Goal: Transaction & Acquisition: Obtain resource

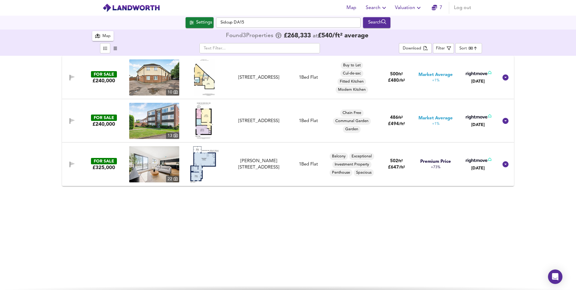
click at [197, 157] on img at bounding box center [204, 164] width 29 height 36
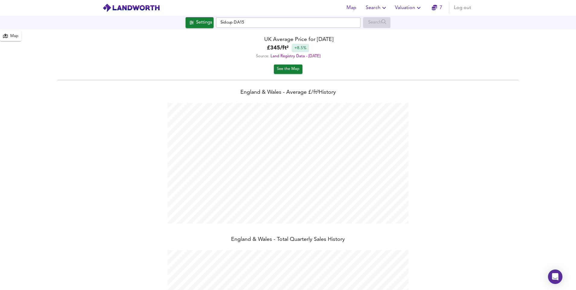
scroll to position [290, 576]
click at [330, 24] on input "Sidcup DA15" at bounding box center [288, 22] width 145 height 10
click at [378, 23] on div "Search" at bounding box center [376, 22] width 27 height 11
click at [297, 23] on input "Sidcup DA15" at bounding box center [288, 22] width 145 height 10
drag, startPoint x: 297, startPoint y: 23, endPoint x: 183, endPoint y: 32, distance: 114.3
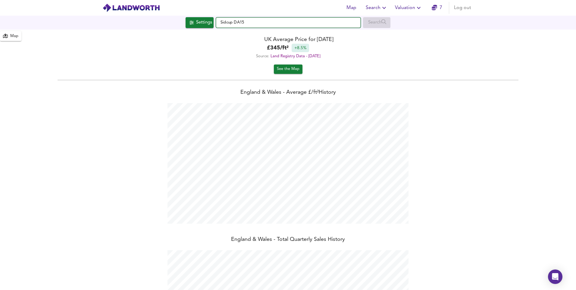
click at [183, 32] on div "Map Search Valuation 7 Log out Settings Sidcup DA15 Search Legend Map UK Averag…" at bounding box center [288, 145] width 576 height 290
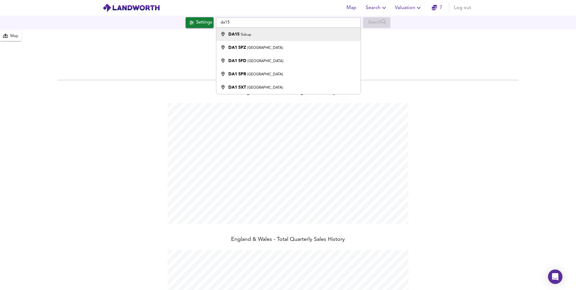
click at [265, 30] on li "DA15 Sidcup" at bounding box center [288, 34] width 144 height 13
type input "Sidcup DA15"
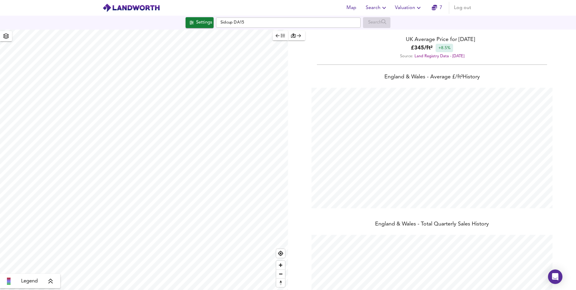
click at [235, 290] on html "Map Search Valuation 7 Log out Settings Sidcup DA15 Search Legend UK Average Pr…" at bounding box center [288, 145] width 576 height 290
type input "1583"
click at [205, 23] on div "Settings" at bounding box center [204, 23] width 16 height 8
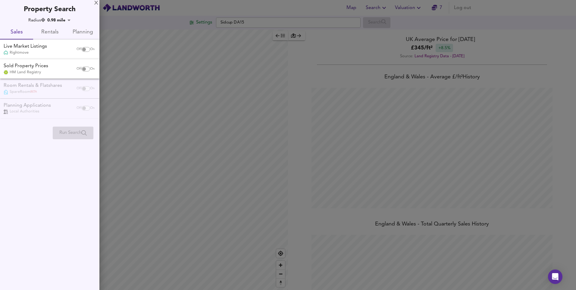
click at [83, 49] on input "checkbox" at bounding box center [84, 49] width 14 height 5
checkbox input "true"
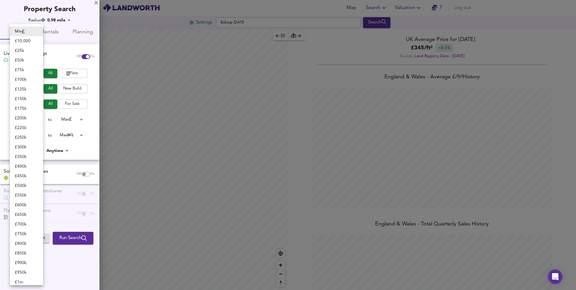
click at [36, 122] on body "Map Search Valuation 7 Log out Settings Sidcup DA15 Search Legend UK Average Pr…" at bounding box center [288, 145] width 576 height 290
click at [20, 82] on li "£ 100k" at bounding box center [26, 80] width 33 height 10
type input "100000"
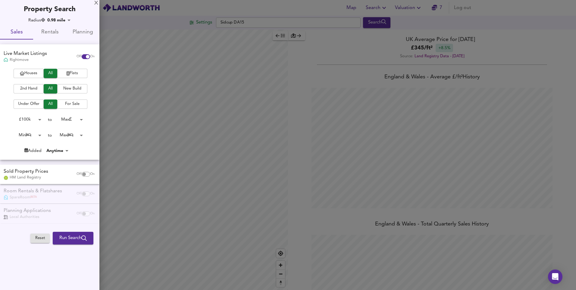
click at [70, 120] on body "Map Search Valuation 7 Log out Settings Sidcup DA15 Search Legend UK Average Pr…" at bounding box center [288, 145] width 576 height 290
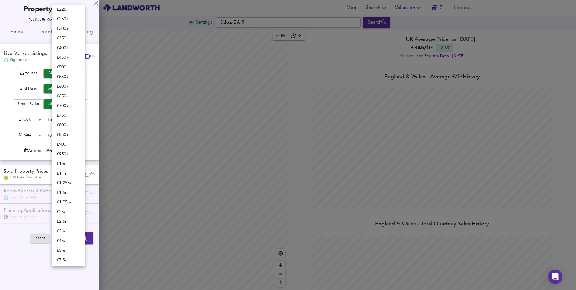
scroll to position [50, 0]
click at [61, 47] on li "£ 400k" at bounding box center [68, 49] width 33 height 10
type input "400000"
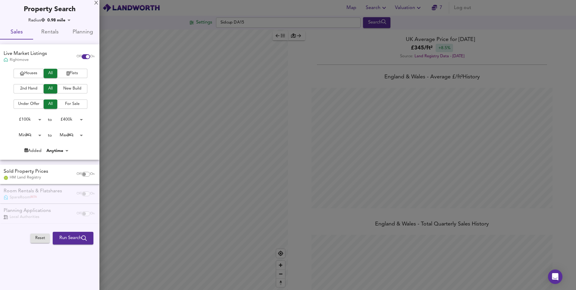
click at [72, 240] on span "Run Search" at bounding box center [72, 238] width 27 height 8
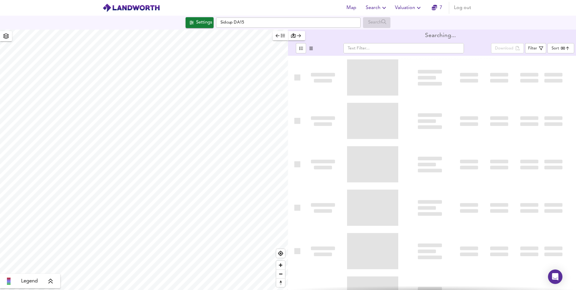
type input "bestdeal"
click at [280, 36] on span "button" at bounding box center [280, 35] width 9 height 7
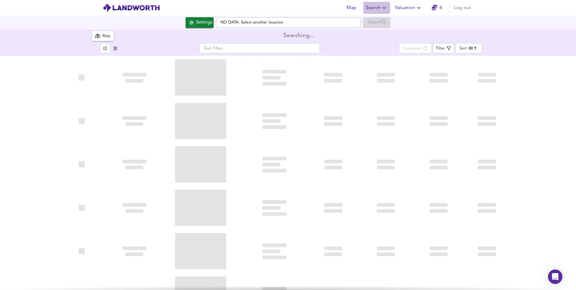
click at [375, 8] on span "Search" at bounding box center [377, 8] width 22 height 8
click at [373, 18] on li "New Search" at bounding box center [377, 21] width 60 height 11
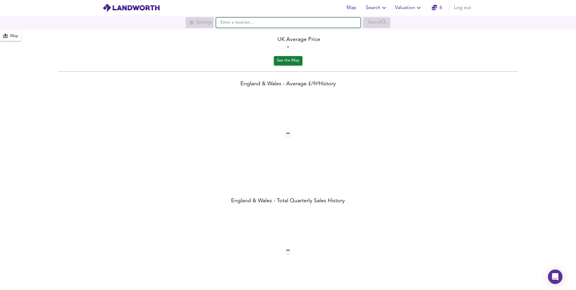
click at [257, 25] on input "text" at bounding box center [288, 22] width 145 height 10
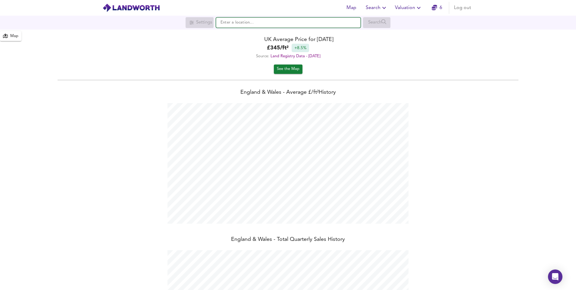
scroll to position [290, 576]
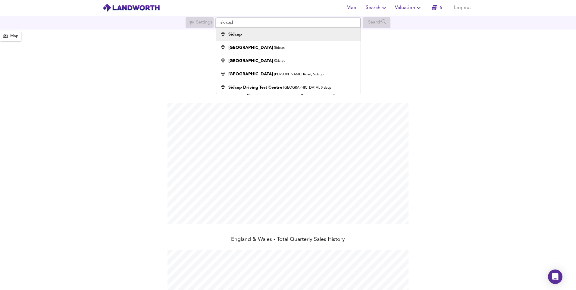
click at [276, 33] on div "Sidcup" at bounding box center [287, 34] width 138 height 6
type input "Sidcup"
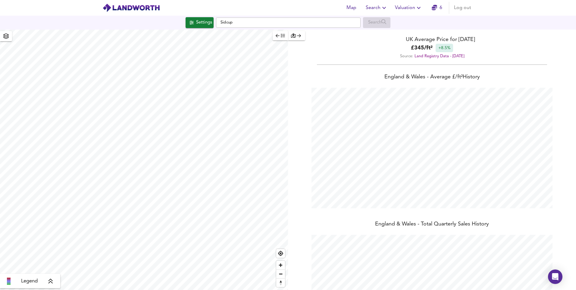
checkbox input "false"
checkbox input "true"
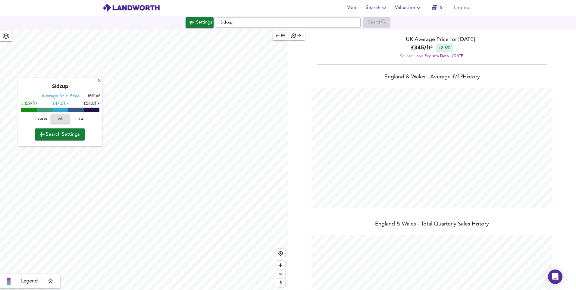
type input "2547"
click at [58, 118] on span "All" at bounding box center [60, 118] width 13 height 7
click at [192, 25] on span "Settings" at bounding box center [199, 23] width 25 height 8
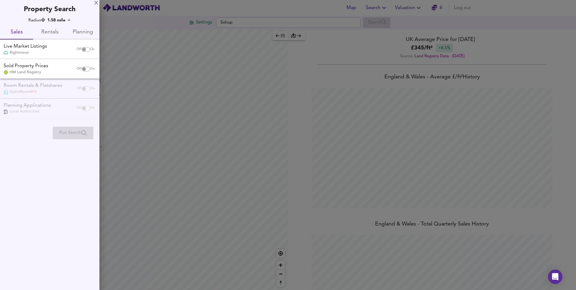
click at [84, 47] on input "checkbox" at bounding box center [84, 49] width 14 height 5
checkbox input "true"
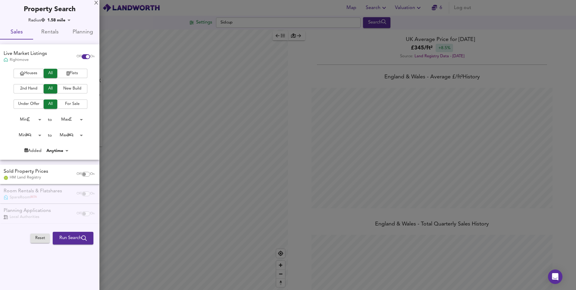
click at [40, 121] on body "Map Search Valuation 6 Log out Settings Sidcup Search X Sidcup Average Sold Pri…" at bounding box center [288, 145] width 576 height 290
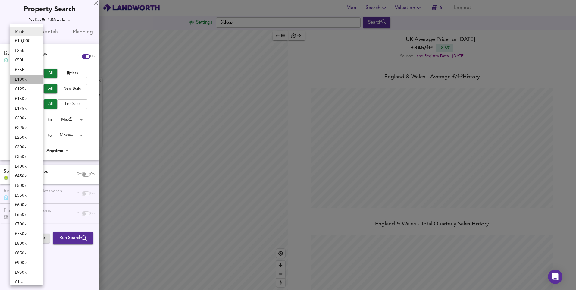
click at [27, 77] on li "£ 100k" at bounding box center [26, 80] width 33 height 10
type input "100000"
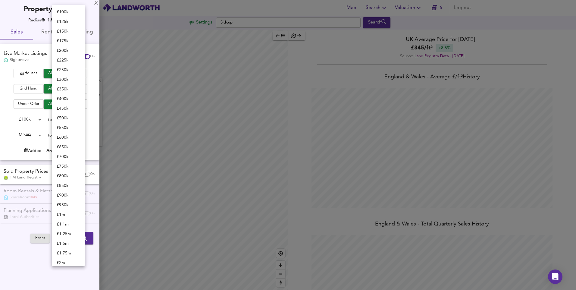
click at [70, 120] on body "Map Search Valuation 6 Log out Settings Sidcup Search X Sidcup Average Sold Pri…" at bounding box center [288, 145] width 576 height 290
click at [63, 21] on li "£ 400k" at bounding box center [68, 19] width 33 height 10
type input "400000"
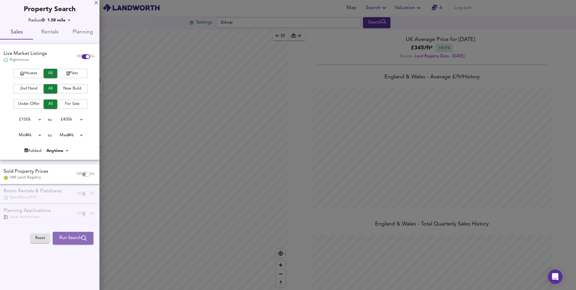
click at [63, 239] on span "Run Search" at bounding box center [72, 238] width 27 height 8
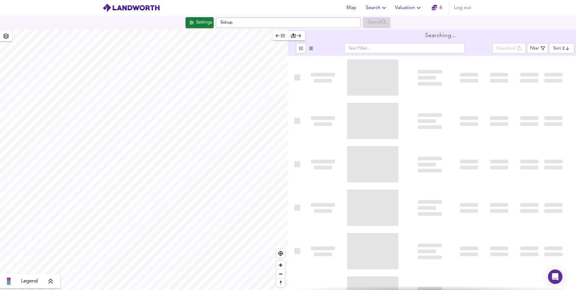
type input "bestdeal"
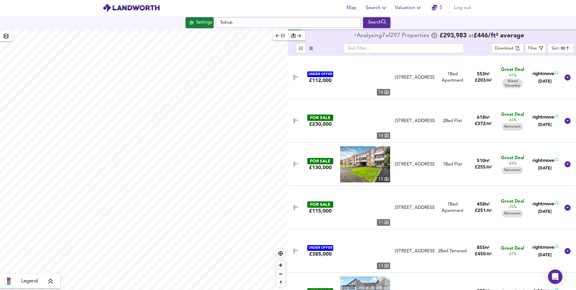
click at [281, 38] on icon "button" at bounding box center [283, 35] width 4 height 4
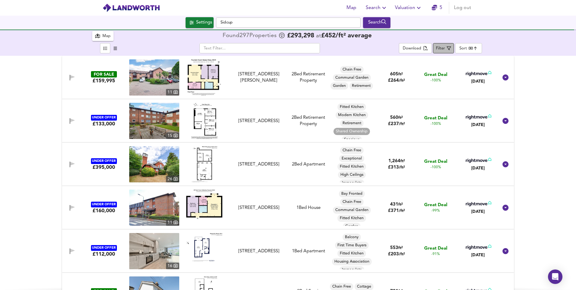
click at [440, 49] on div "Filter" at bounding box center [440, 48] width 9 height 7
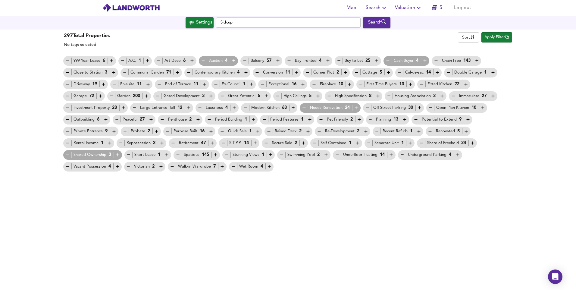
click at [361, 84] on icon "button" at bounding box center [360, 84] width 3 height 0
click at [412, 83] on icon "button" at bounding box center [410, 84] width 5 height 5
click at [174, 143] on icon "button" at bounding box center [173, 142] width 5 height 5
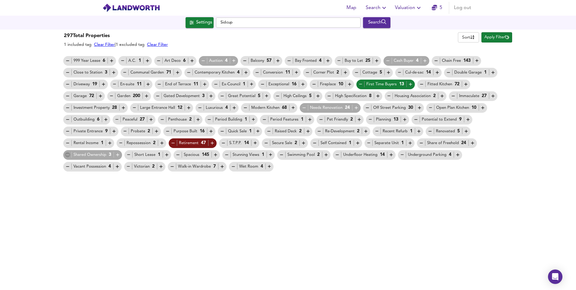
click at [69, 154] on icon "button" at bounding box center [67, 154] width 5 height 5
click at [496, 38] on span "Apply Filter" at bounding box center [497, 37] width 25 height 7
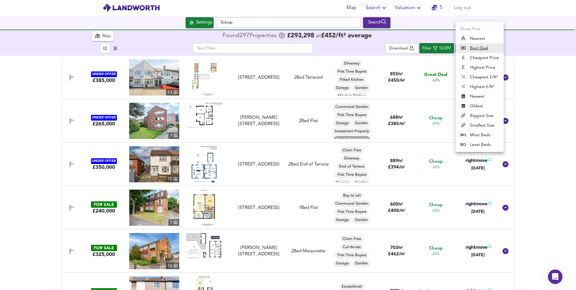
click at [471, 49] on body "Map Search Valuation 5 Log out Settings Sidcup Search 297 Results Legend Map Fo…" at bounding box center [288, 145] width 576 height 290
click at [532, 75] on div at bounding box center [288, 145] width 576 height 290
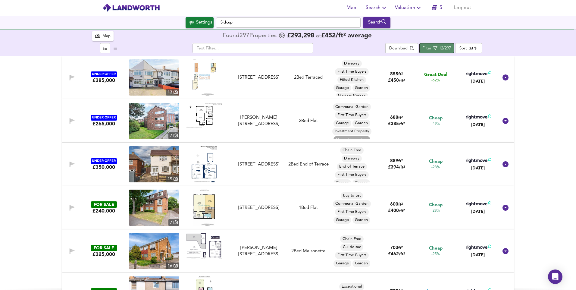
click at [437, 49] on icon "button" at bounding box center [435, 48] width 4 height 4
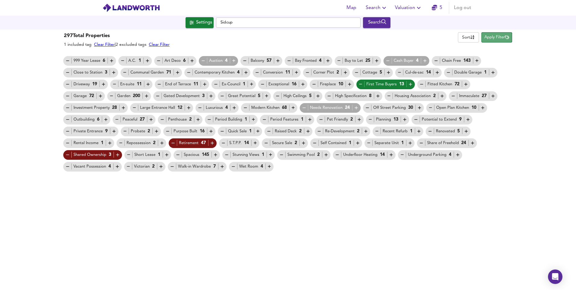
click at [501, 38] on span "Apply Filter" at bounding box center [497, 37] width 25 height 7
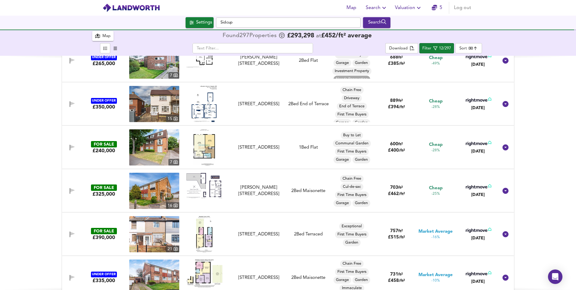
scroll to position [90, 0]
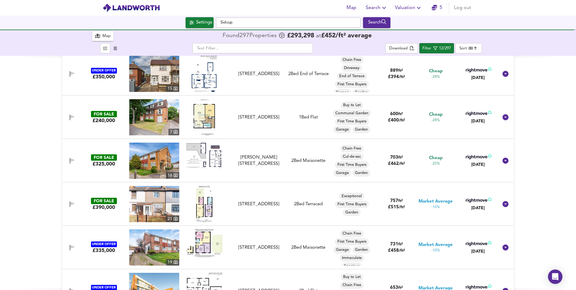
click at [202, 115] on img at bounding box center [204, 117] width 21 height 36
click at [167, 118] on img at bounding box center [154, 117] width 50 height 36
click at [153, 165] on img at bounding box center [154, 161] width 50 height 36
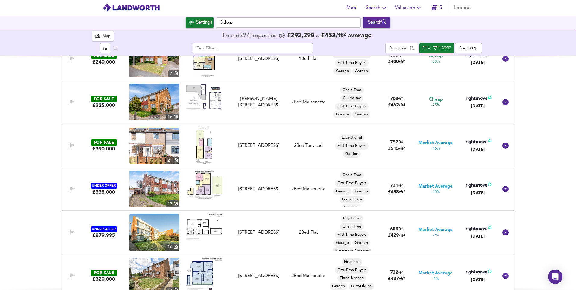
scroll to position [151, 0]
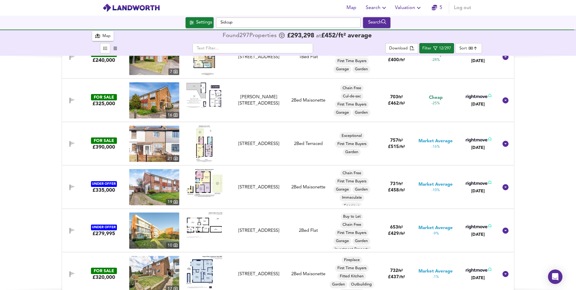
click at [209, 147] on img at bounding box center [204, 144] width 16 height 36
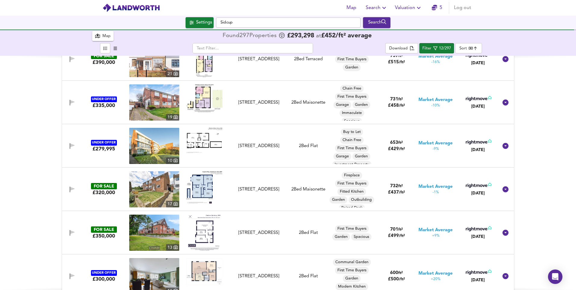
scroll to position [241, 0]
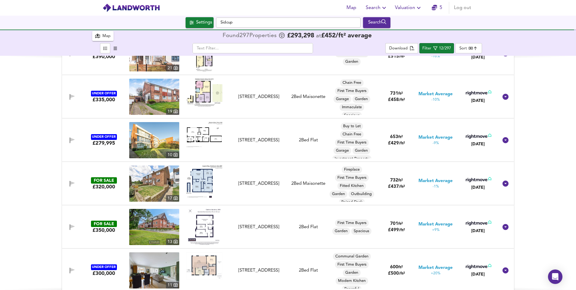
click at [200, 136] on img at bounding box center [204, 134] width 36 height 25
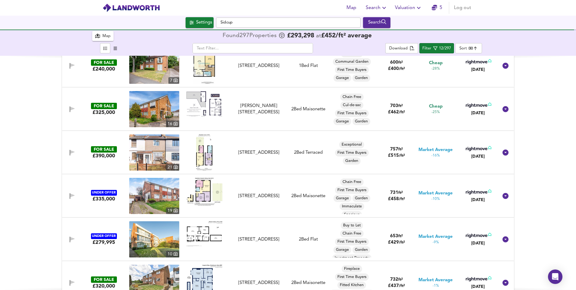
scroll to position [287, 0]
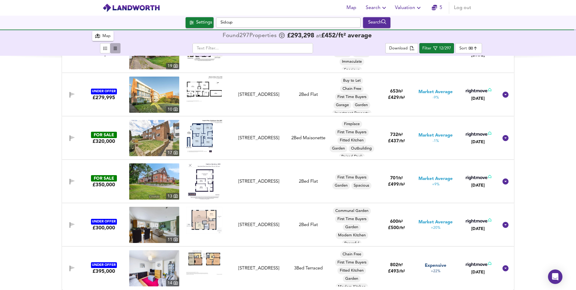
click at [117, 48] on span "button" at bounding box center [115, 48] width 7 height 7
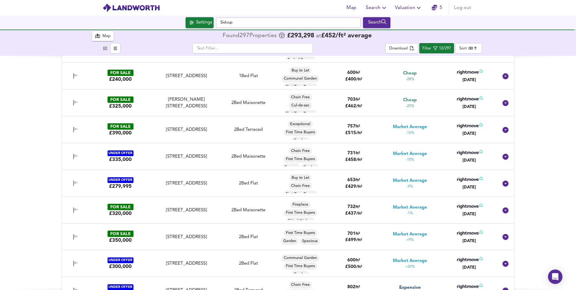
scroll to position [87, 0]
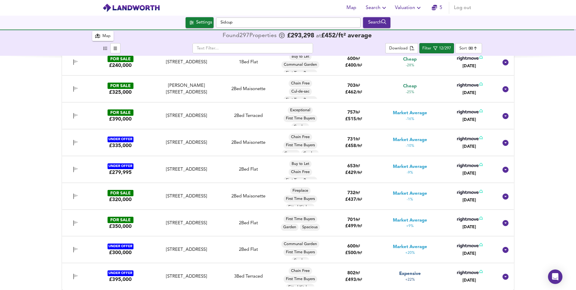
click at [58, 100] on div "UNDER OFFER £385,000 Harcourt Avenue, Sidcup, DA15 9LN Harcourt Avenue, Sidcup,…" at bounding box center [288, 173] width 576 height 234
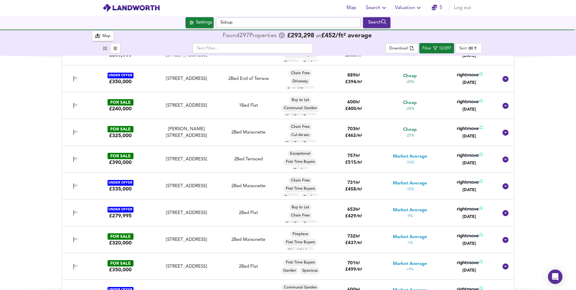
scroll to position [0, 0]
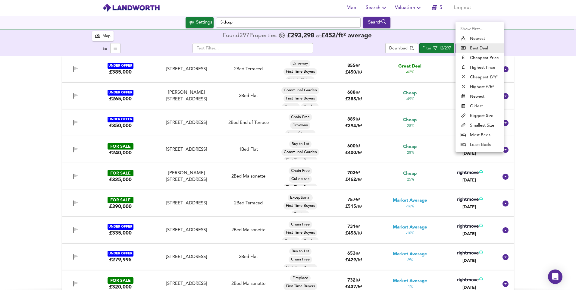
click at [471, 48] on body "Map Search Valuation 5 Log out Settings Sidcup Search 297 Results Legend Map Fo…" at bounding box center [288, 145] width 576 height 290
click at [480, 77] on li "Cheapest £/ft²" at bounding box center [480, 77] width 48 height 10
type input "lowppsf"
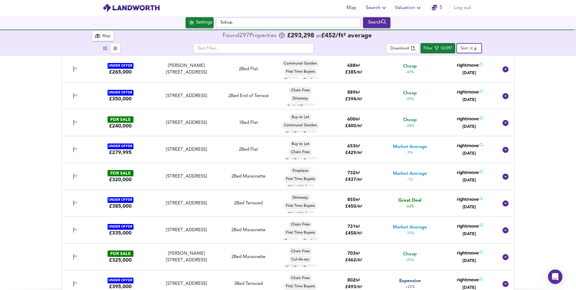
click at [103, 49] on icon "button" at bounding box center [105, 48] width 4 height 4
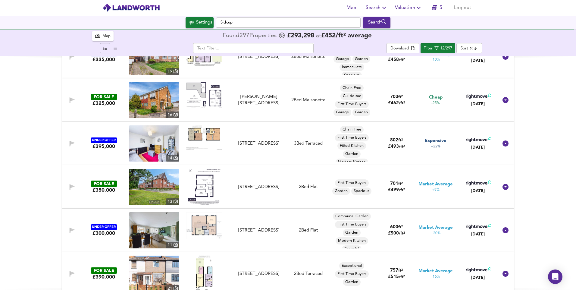
scroll to position [287, 0]
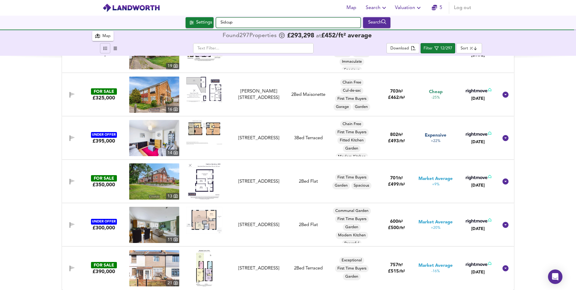
click at [314, 24] on input "Sidcup" at bounding box center [288, 22] width 145 height 10
click at [409, 8] on span "Valuation" at bounding box center [408, 8] width 27 height 8
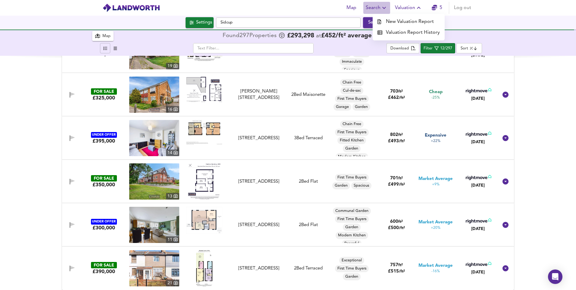
click at [378, 6] on span "Search" at bounding box center [377, 8] width 22 height 8
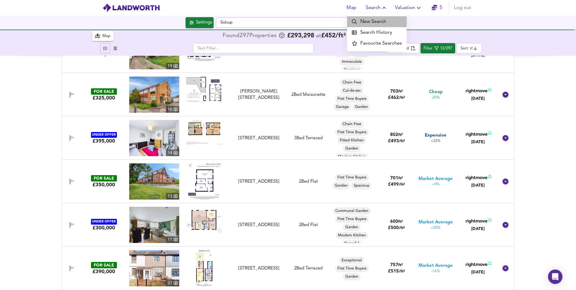
click at [376, 21] on li "New Search" at bounding box center [377, 21] width 60 height 11
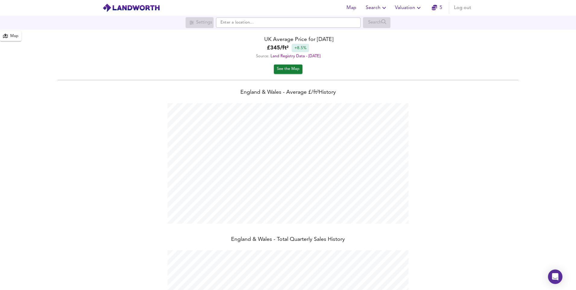
scroll to position [290, 576]
click at [413, 9] on span "Valuation" at bounding box center [408, 8] width 27 height 8
click at [408, 22] on li "New Valuation Report" at bounding box center [409, 21] width 72 height 11
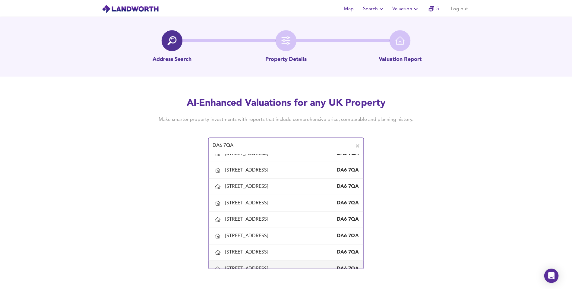
scroll to position [271, 0]
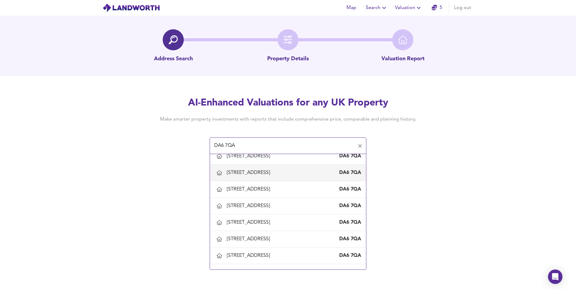
click at [265, 174] on div "121 Halcot Avenue, Bexleyheath, Bexley" at bounding box center [250, 172] width 46 height 7
type input "121 Halcot Avenue, Bexleyheath, Bexley"
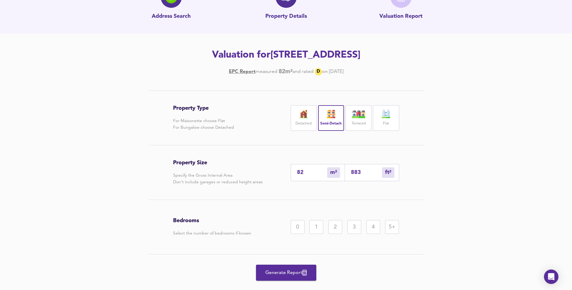
scroll to position [55, 0]
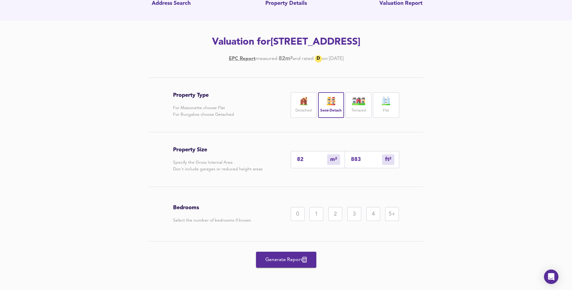
drag, startPoint x: 311, startPoint y: 156, endPoint x: 257, endPoint y: 157, distance: 54.0
click at [257, 157] on div "Property Size Specify the Gross Internal Area Don't include garages or reduced …" at bounding box center [286, 159] width 226 height 54
type input "9"
type input "97"
type input "92"
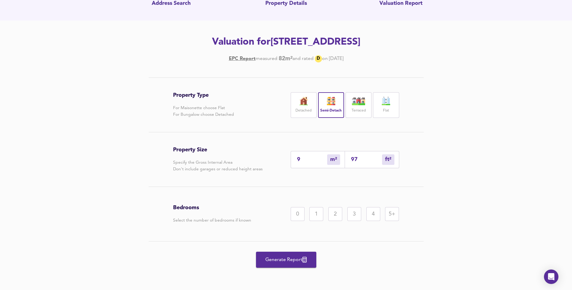
type input "990"
type input "92"
click at [353, 217] on div "3" at bounding box center [354, 214] width 14 height 14
click at [289, 265] on button "Generate Report" at bounding box center [286, 260] width 60 height 16
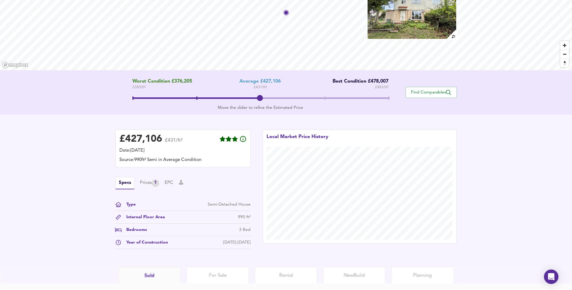
scroll to position [60, 0]
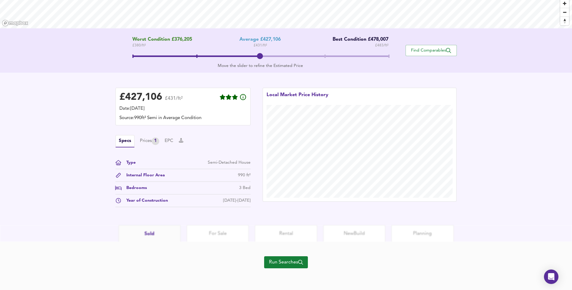
click at [288, 264] on span "Run Searches" at bounding box center [286, 262] width 34 height 8
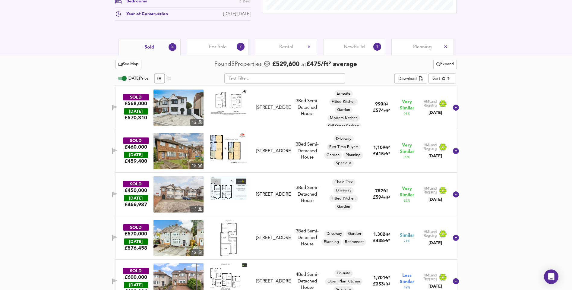
scroll to position [245, 0]
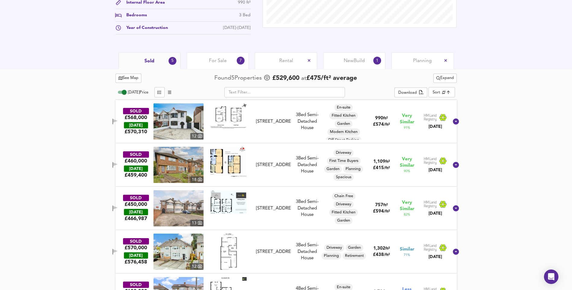
click at [198, 124] on img at bounding box center [178, 121] width 50 height 36
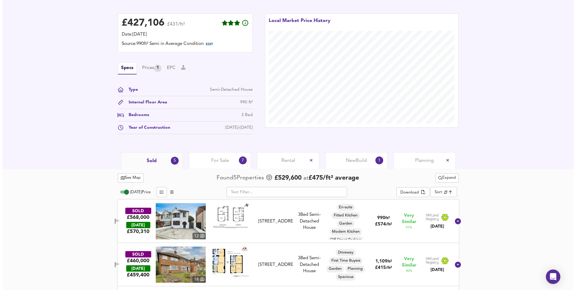
scroll to position [0, 0]
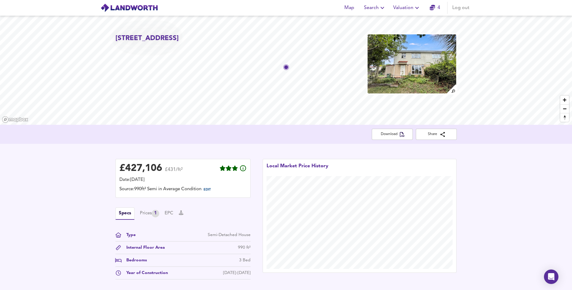
click at [413, 12] on span "Valuation" at bounding box center [406, 8] width 27 height 8
click at [416, 20] on li "New Valuation Report" at bounding box center [407, 21] width 72 height 11
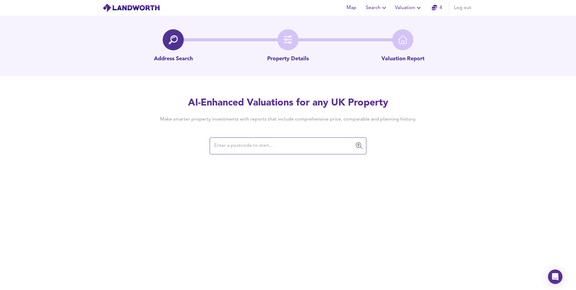
click at [291, 145] on input "text" at bounding box center [284, 145] width 142 height 11
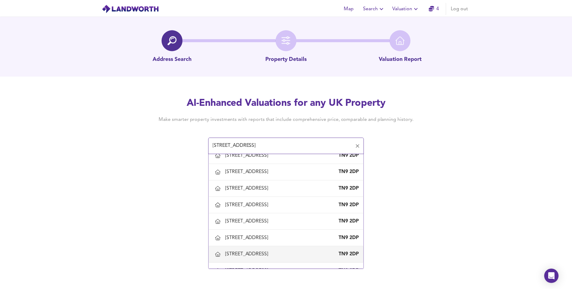
scroll to position [301, 0]
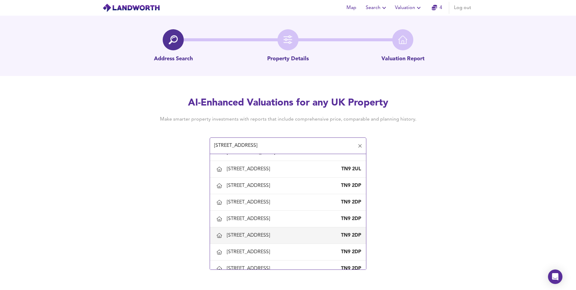
click at [241, 232] on div "12 Hectorage Road, Tonbridge, Kent" at bounding box center [250, 235] width 46 height 7
type input "12 Hectorage Road, Tonbridge, Kent"
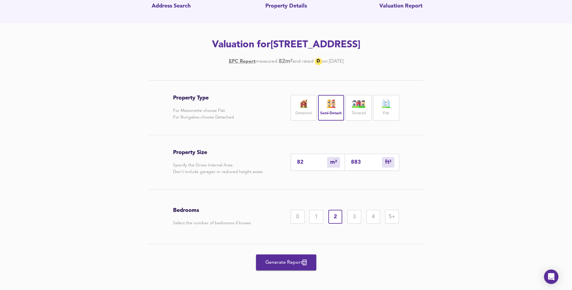
scroll to position [55, 0]
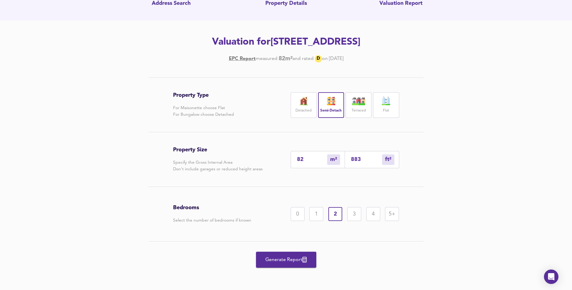
click at [286, 266] on button "Generate Report" at bounding box center [286, 260] width 60 height 16
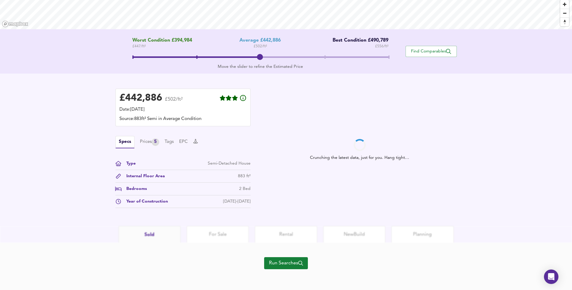
scroll to position [97, 0]
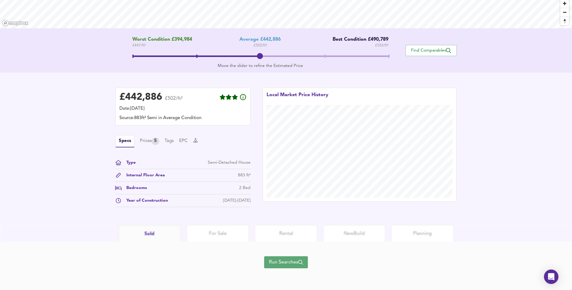
click at [275, 260] on span "Run Searches" at bounding box center [286, 262] width 34 height 8
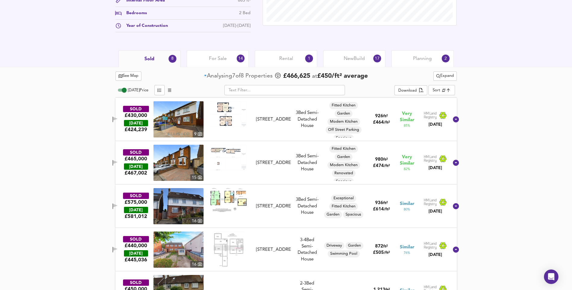
scroll to position [247, 0]
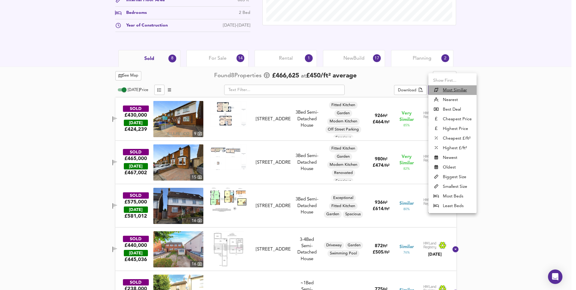
click at [458, 90] on u "Most Similiar" at bounding box center [455, 90] width 24 height 6
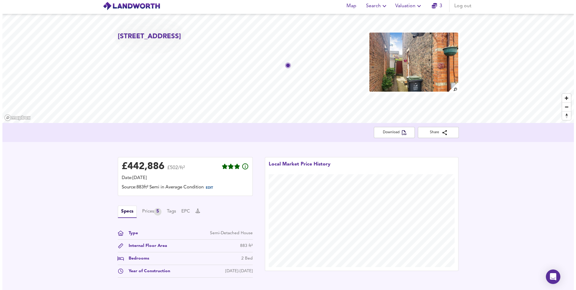
scroll to position [0, 0]
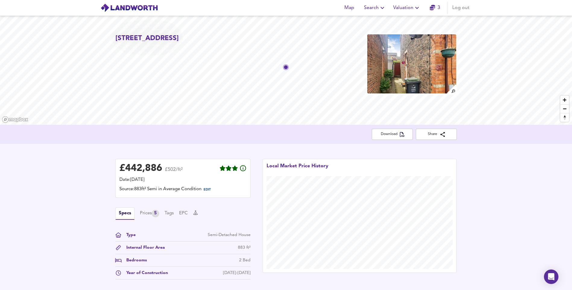
click at [406, 7] on span "Valuation" at bounding box center [406, 8] width 27 height 8
click at [401, 24] on li "New Valuation Report" at bounding box center [407, 21] width 72 height 11
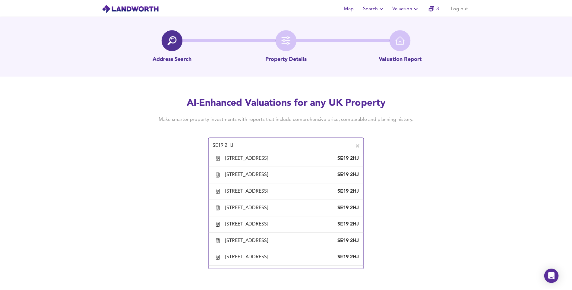
scroll to position [452, 0]
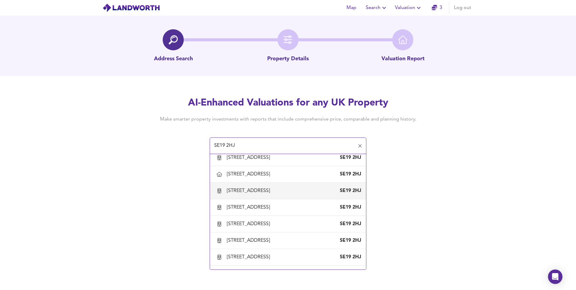
click at [273, 188] on div "31A Belvedere Road, London, Bromley" at bounding box center [250, 191] width 46 height 7
type input "31A Belvedere Road, London, Bromley"
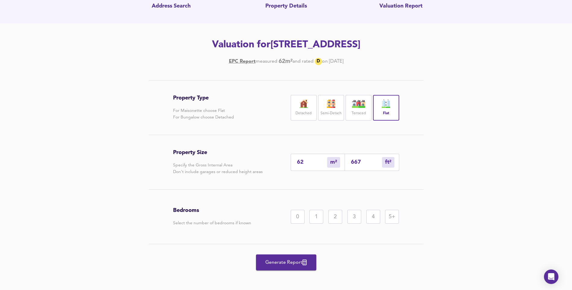
scroll to position [55, 0]
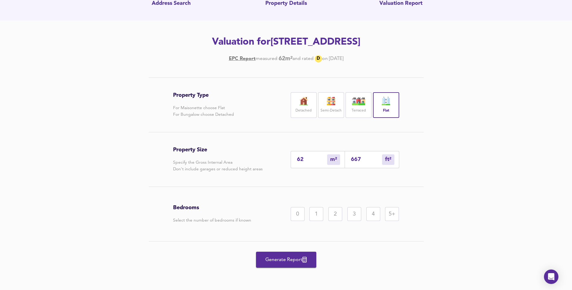
click at [321, 215] on div "1" at bounding box center [316, 214] width 14 height 14
click at [287, 261] on span "Generate Report" at bounding box center [286, 260] width 48 height 8
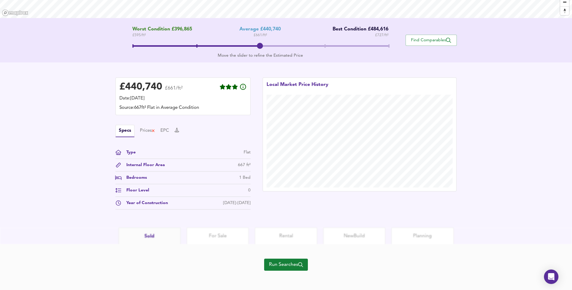
scroll to position [109, 0]
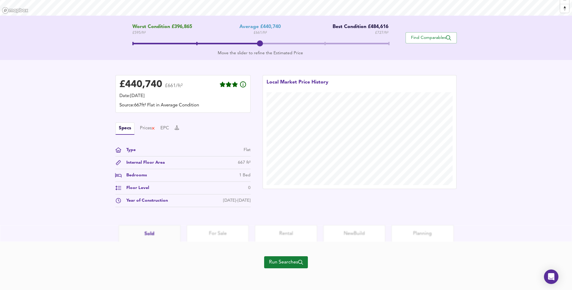
click at [273, 262] on span "Run Searches" at bounding box center [286, 262] width 34 height 8
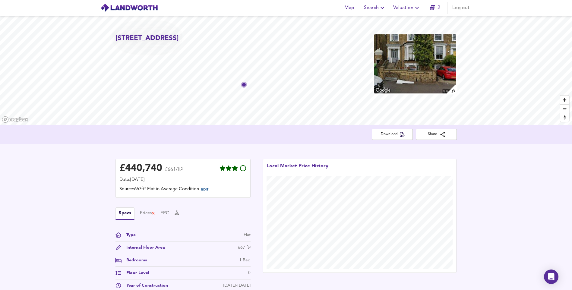
click at [412, 6] on span "Valuation" at bounding box center [406, 8] width 27 height 8
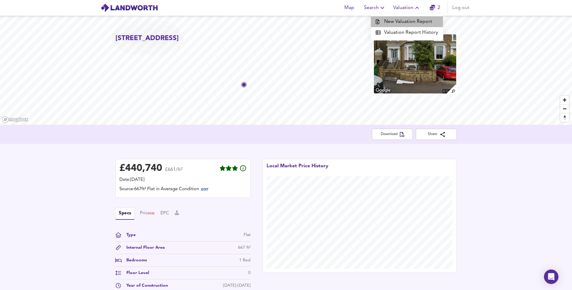
click at [409, 21] on li "New Valuation Report" at bounding box center [407, 21] width 72 height 11
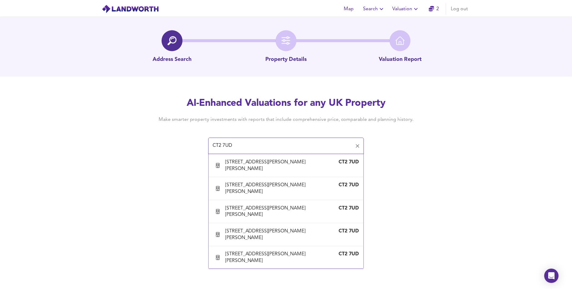
scroll to position [181, 0]
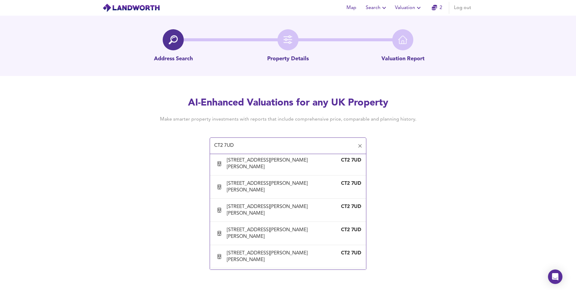
type input "17 Halstead Close, Canterbury, Kent"
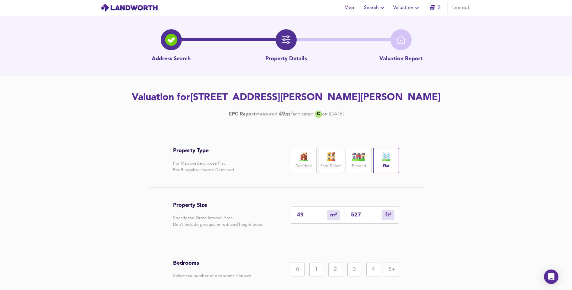
drag, startPoint x: 306, startPoint y: 213, endPoint x: 258, endPoint y: 217, distance: 48.1
click at [258, 217] on div "Property Size Specify the Gross Internal Area Don't include garages or reduced …" at bounding box center [286, 215] width 226 height 54
type input "5"
type input "54"
type input "56"
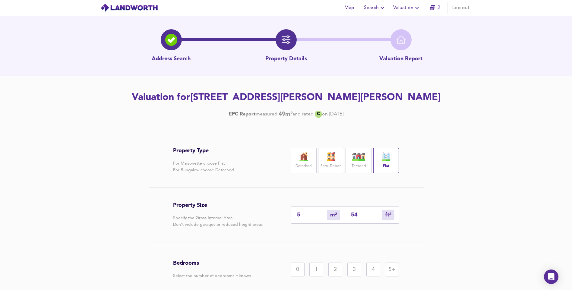
type input "603"
type input "56"
click at [329, 271] on div "2" at bounding box center [335, 270] width 14 height 14
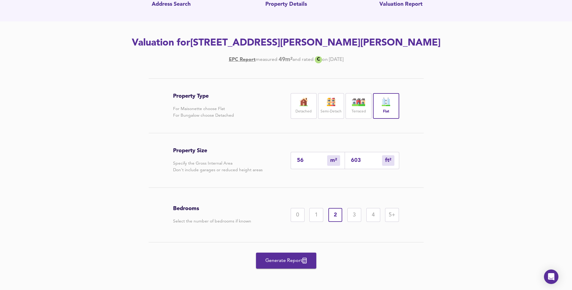
scroll to position [55, 0]
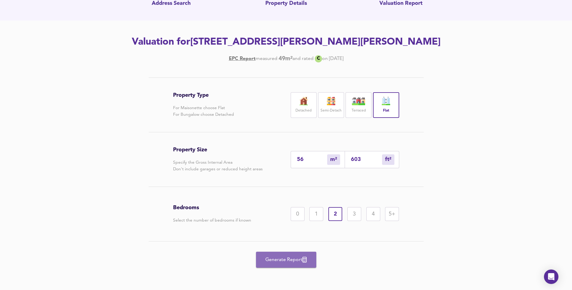
click at [290, 261] on span "Generate Report" at bounding box center [286, 260] width 48 height 8
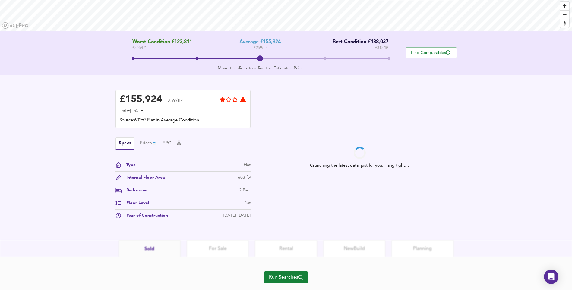
scroll to position [109, 0]
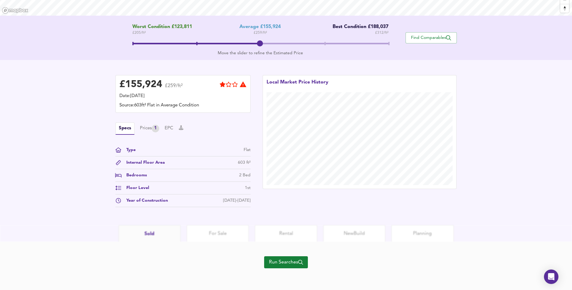
click at [298, 262] on span "Run Searches" at bounding box center [286, 262] width 34 height 8
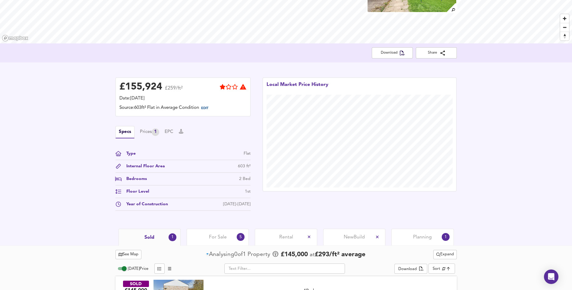
scroll to position [114, 0]
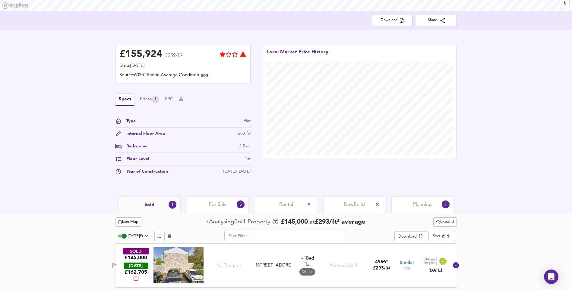
click at [212, 206] on span "For Sale" at bounding box center [218, 204] width 18 height 7
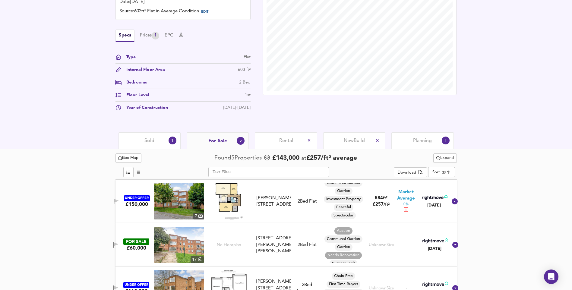
scroll to position [167, 0]
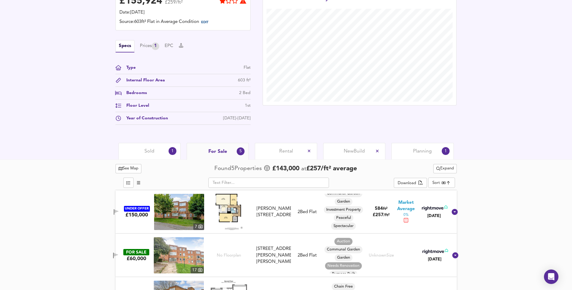
click at [178, 213] on img at bounding box center [179, 212] width 50 height 36
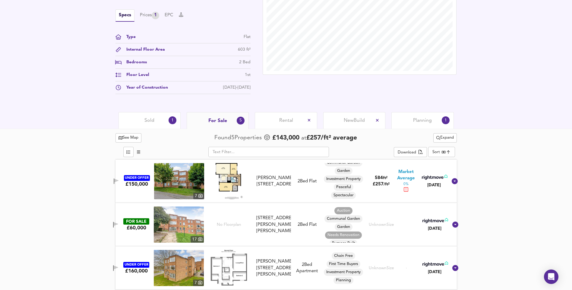
scroll to position [288, 0]
